Goal: Information Seeking & Learning: Understand process/instructions

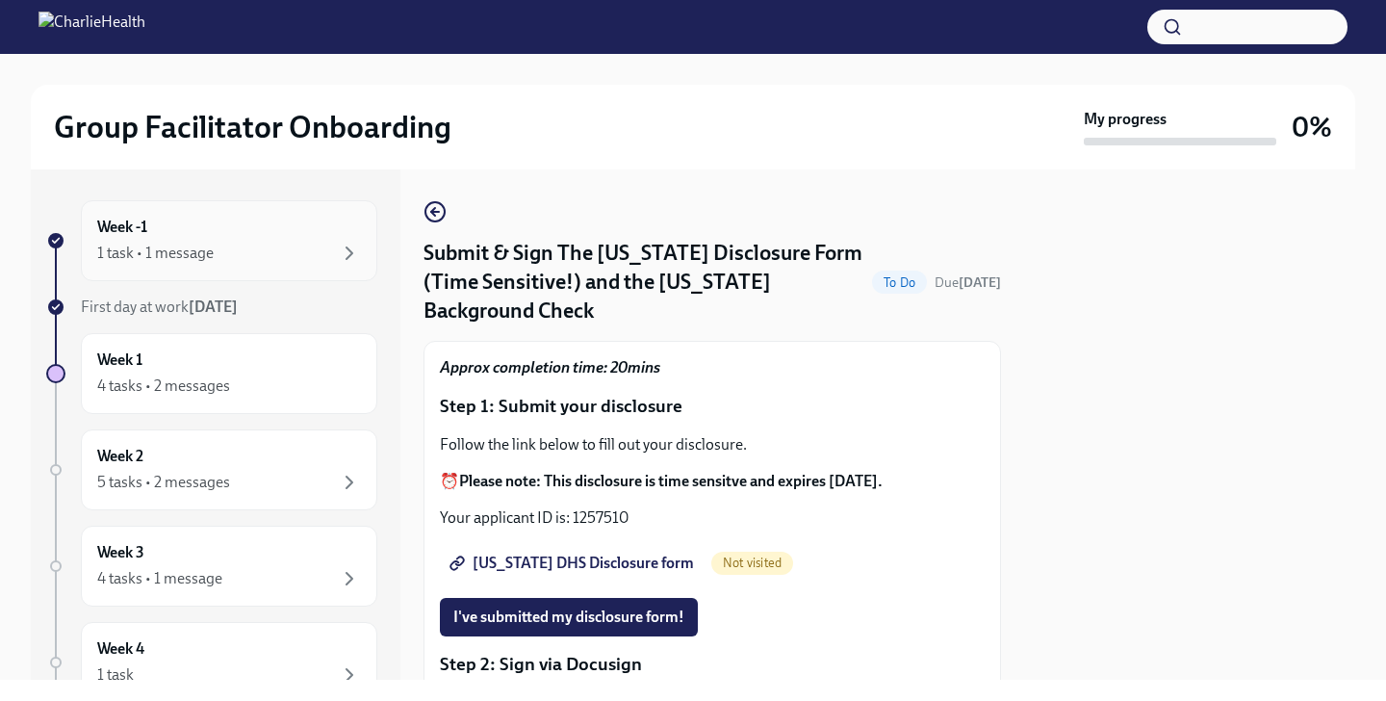
click at [269, 270] on div "Week -1 1 task • 1 message" at bounding box center [229, 240] width 296 height 81
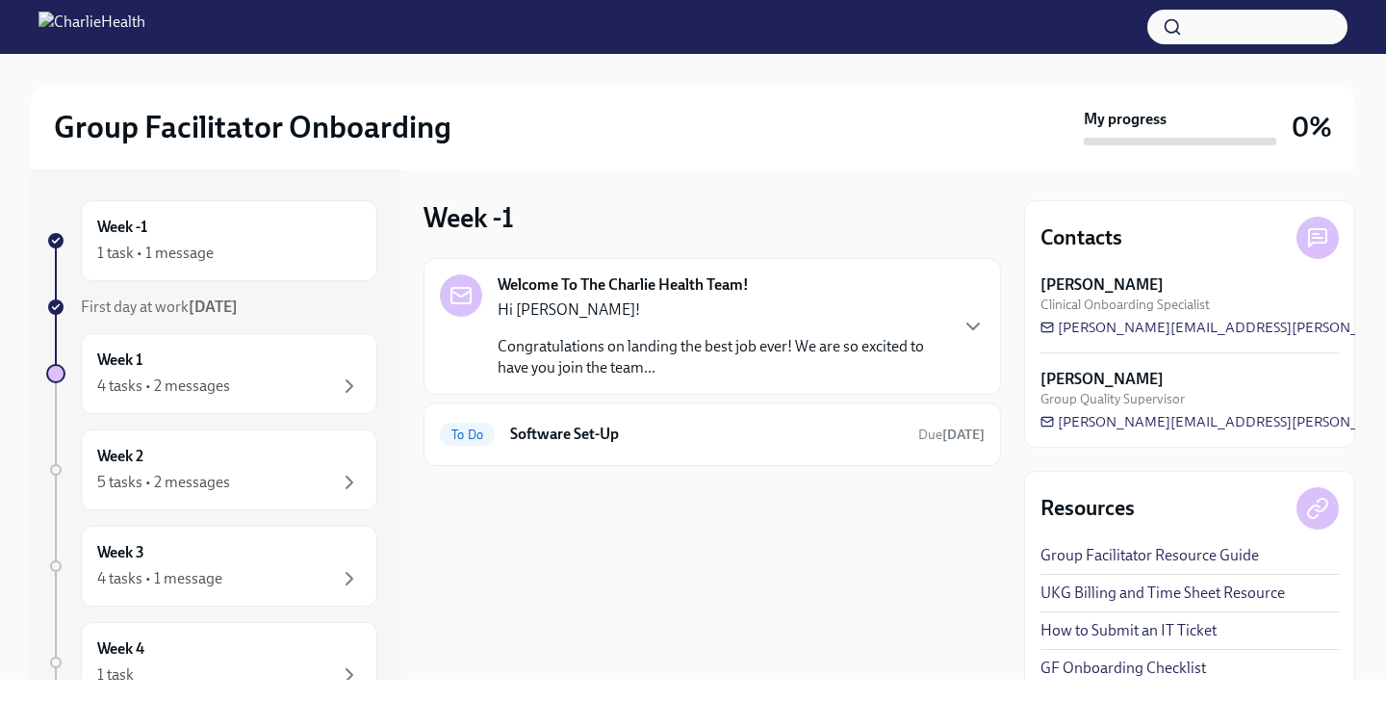
click at [649, 331] on div "Hi [PERSON_NAME]! Congratulations on landing the best job ever! We are so excit…" at bounding box center [722, 338] width 448 height 79
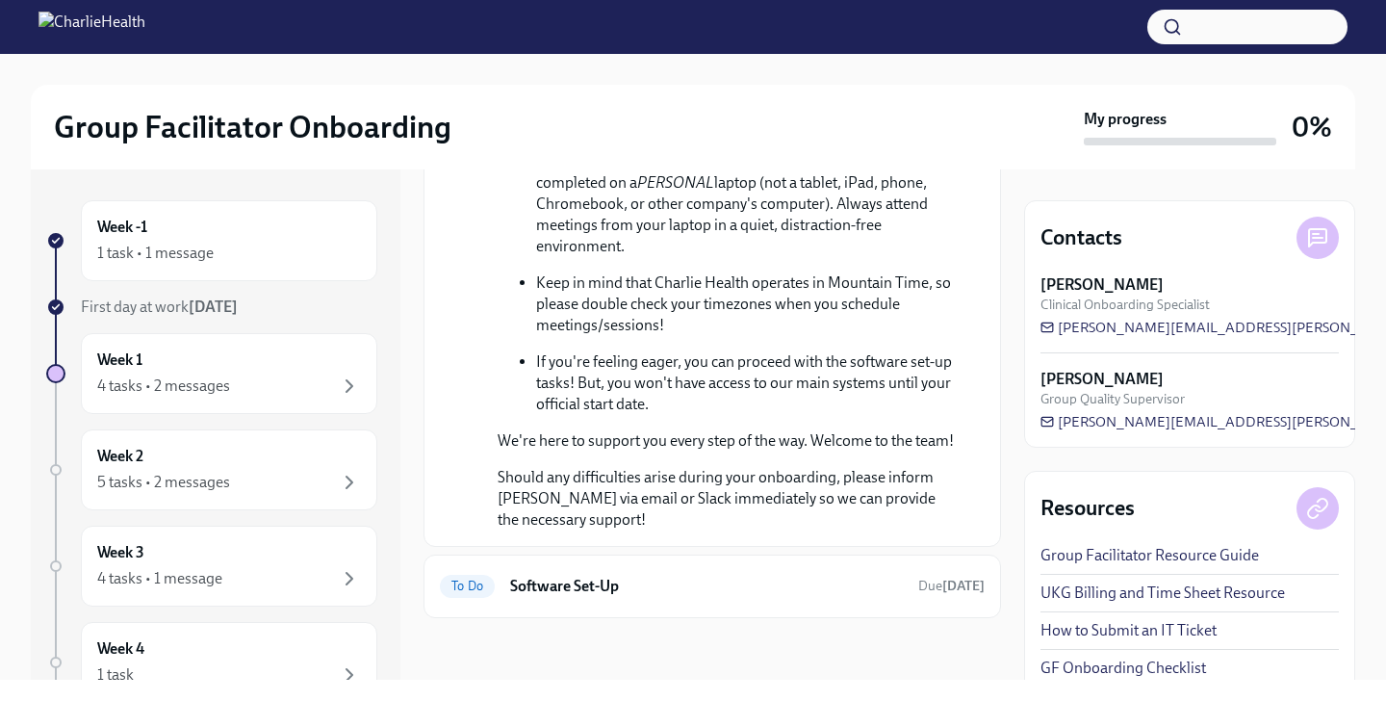
scroll to position [15, 0]
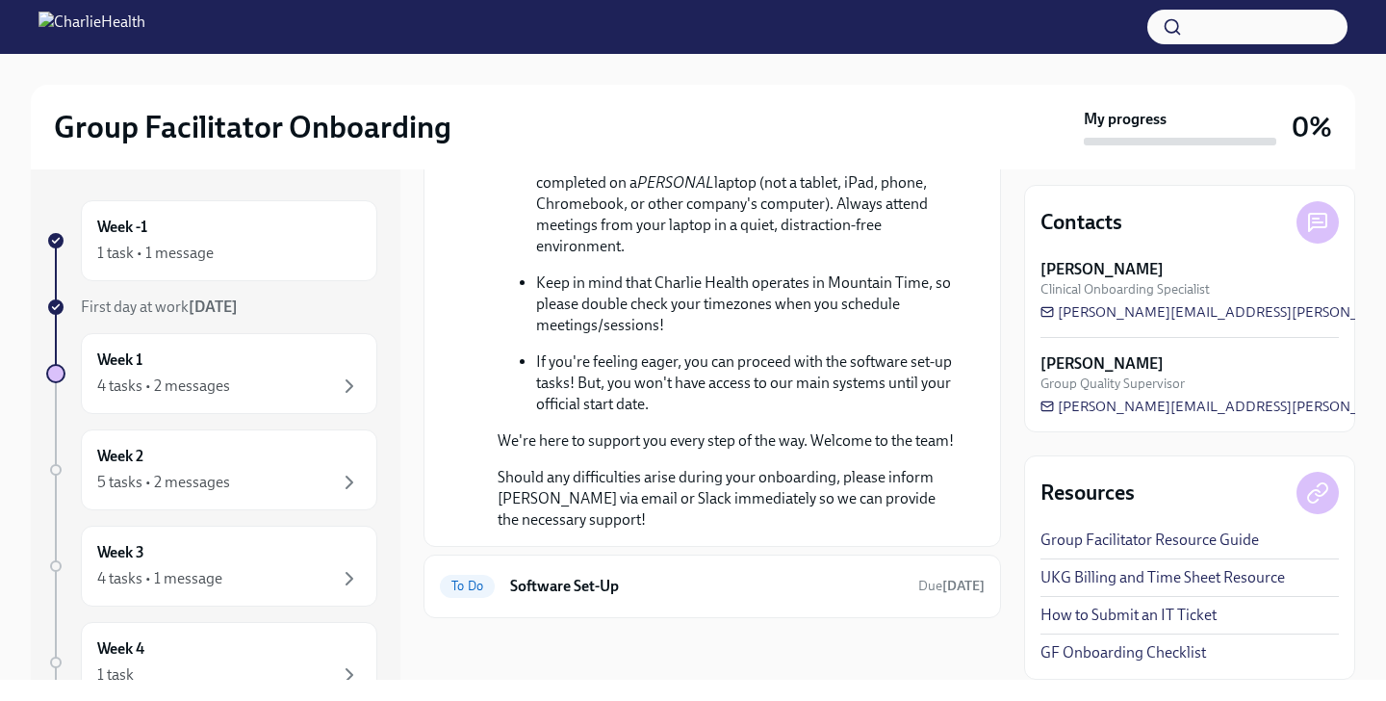
click at [1097, 653] on link "GF Onboarding Checklist" at bounding box center [1123, 652] width 166 height 21
click at [1191, 583] on link "UKG Billing and Time Sheet Resource" at bounding box center [1162, 577] width 244 height 21
click at [228, 380] on div "4 tasks • 2 messages" at bounding box center [163, 385] width 133 height 21
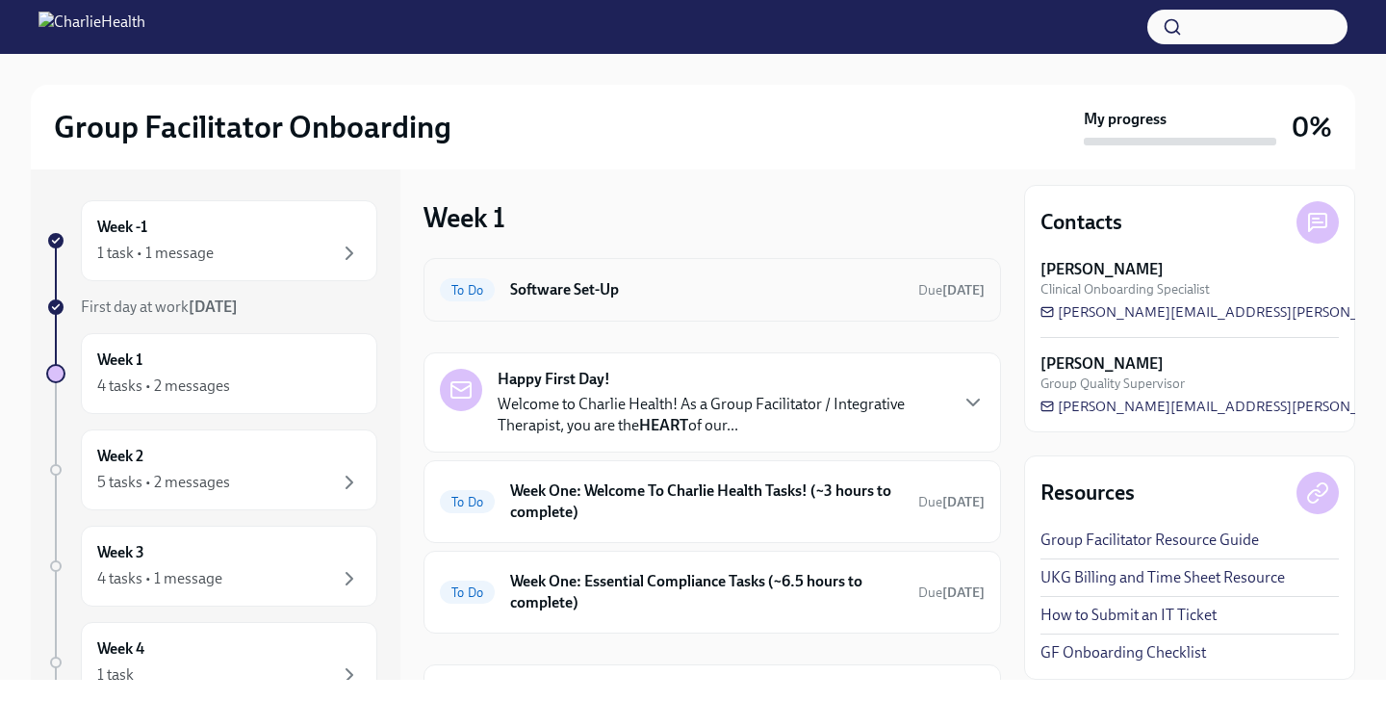
click at [571, 283] on h6 "Software Set-Up" at bounding box center [706, 289] width 393 height 21
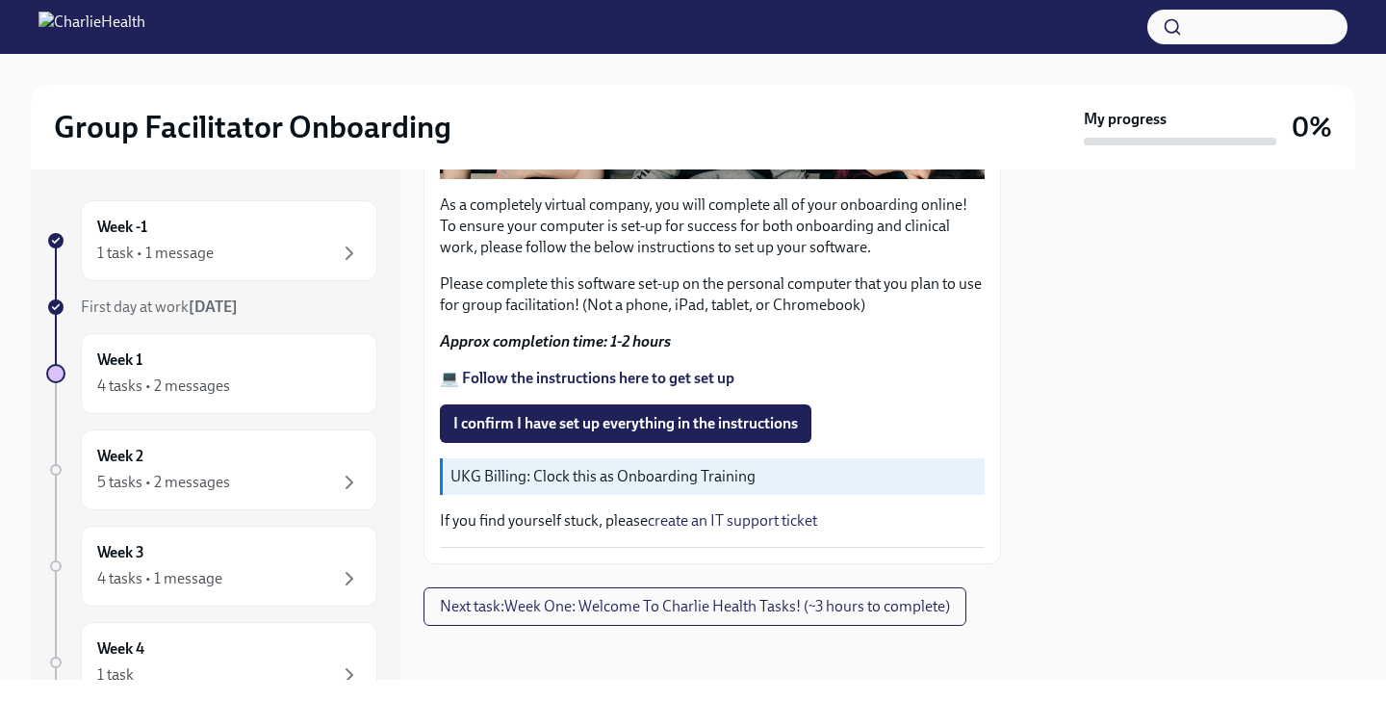
scroll to position [591, 0]
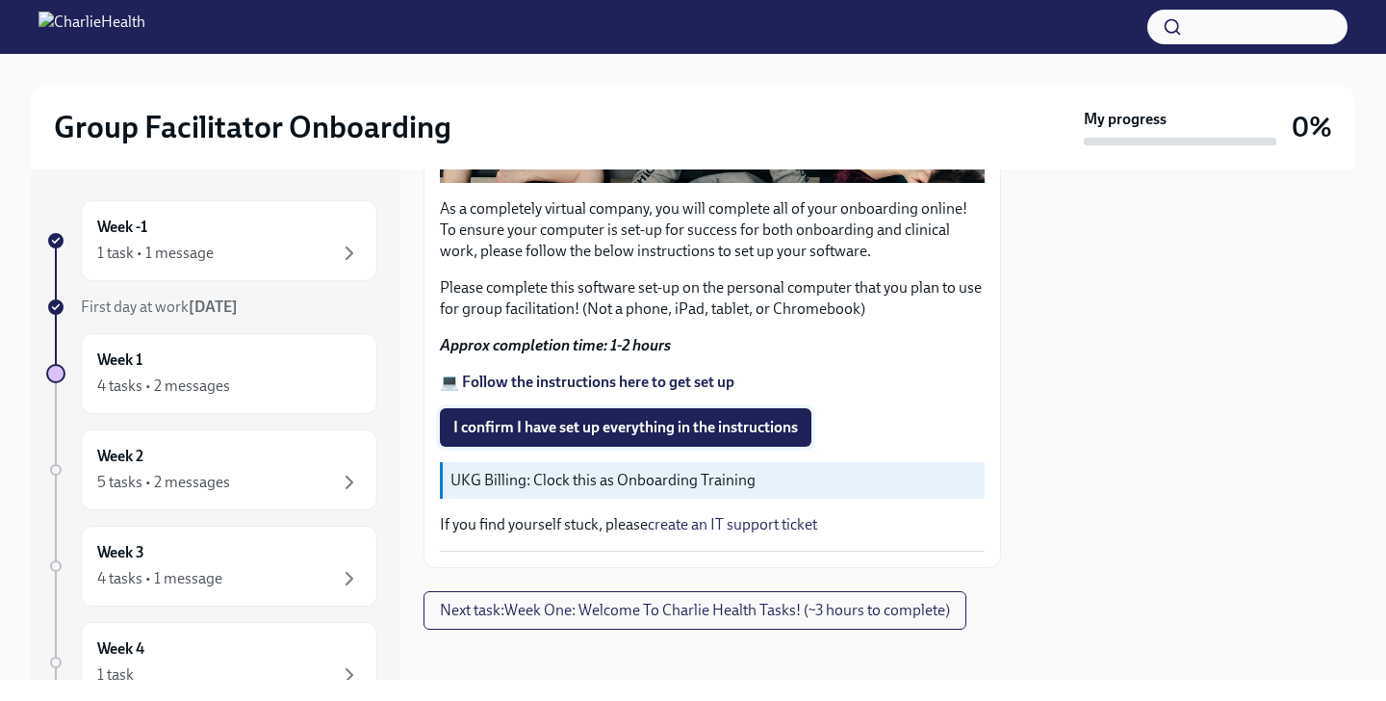
click at [684, 422] on span "I confirm I have set up everything in the instructions" at bounding box center [625, 427] width 345 height 19
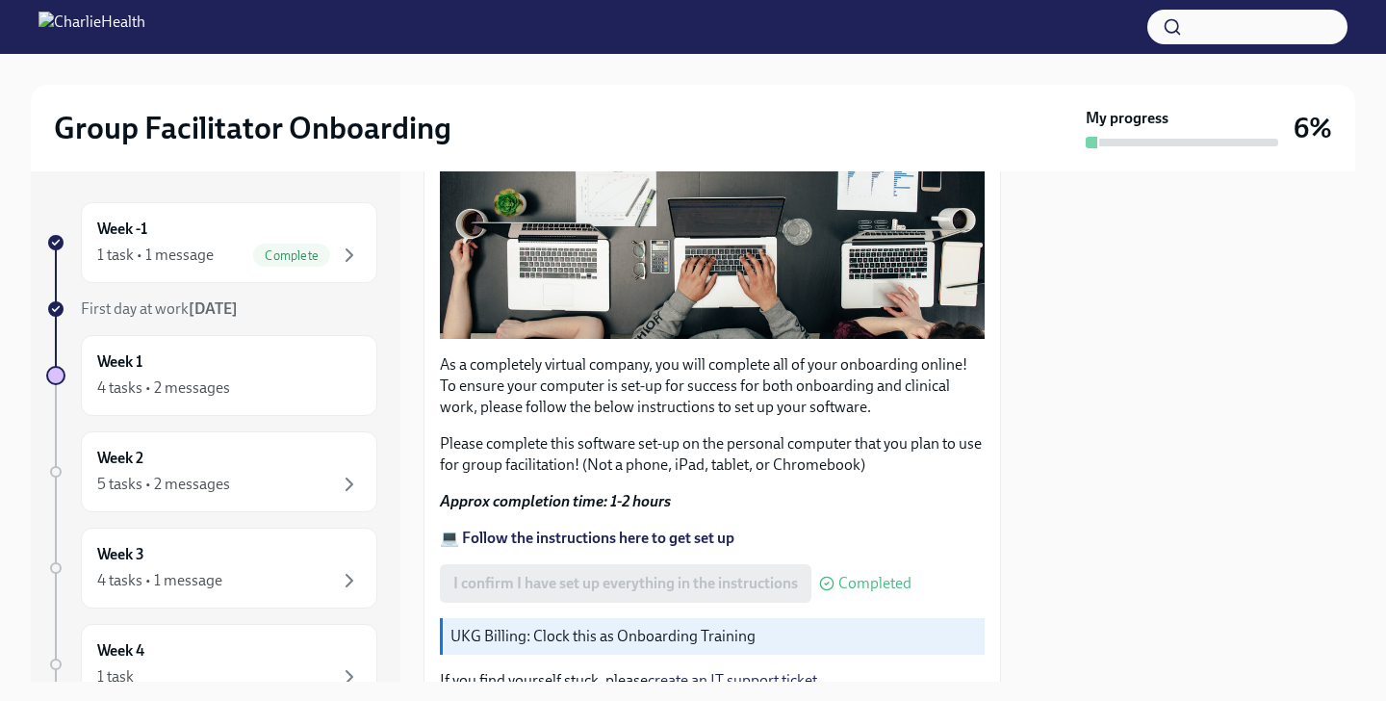
scroll to position [602, 0]
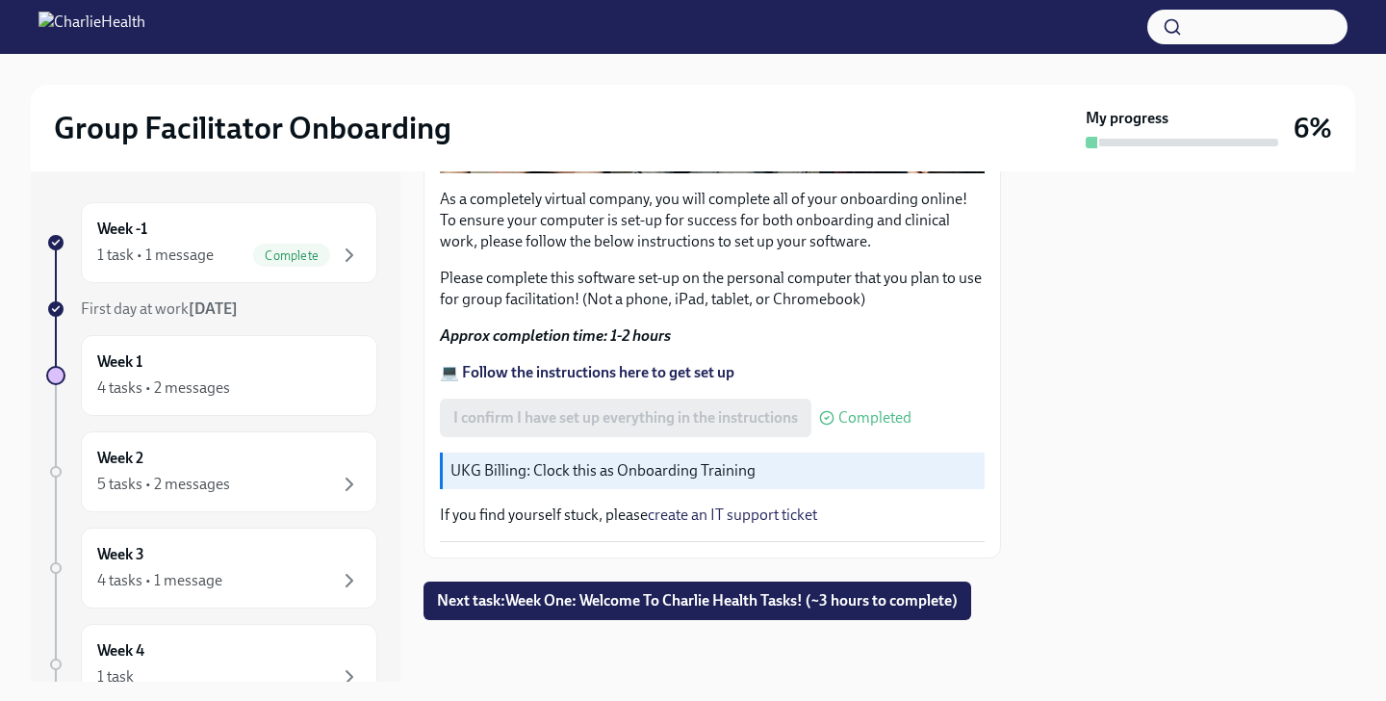
click at [561, 368] on strong "💻 Follow the instructions here to get set up" at bounding box center [587, 372] width 294 height 18
click at [660, 474] on p "UKG Billing: Clock this as Onboarding Training" at bounding box center [713, 470] width 526 height 21
click at [518, 36] on div "Group Facilitator Onboarding My progress 6% Week -1 1 task • 1 message Complete…" at bounding box center [693, 340] width 1386 height 681
